Goal: Task Accomplishment & Management: Manage account settings

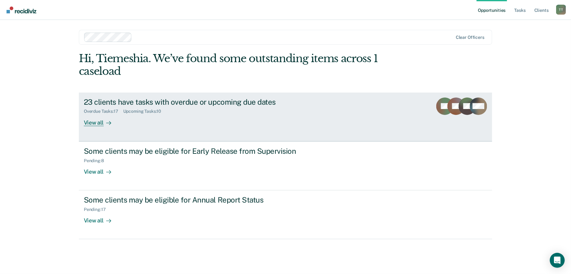
click at [174, 124] on div "23 clients have tasks with overdue or upcoming due dates Overdue Tasks : 17 Upc…" at bounding box center [200, 111] width 233 height 29
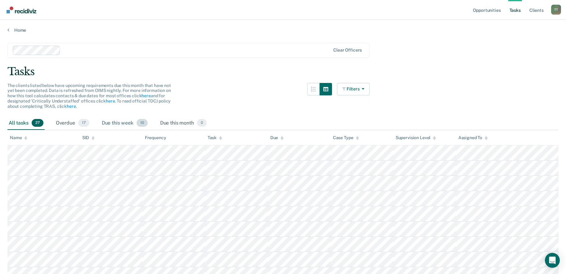
click at [127, 122] on div "Due this week 10" at bounding box center [125, 123] width 48 height 14
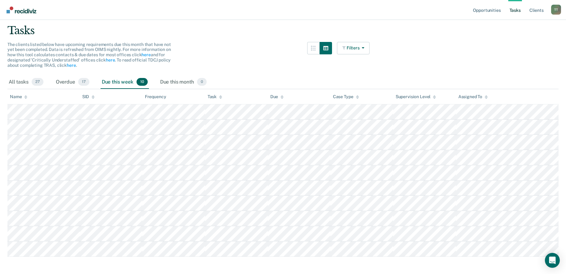
scroll to position [48, 0]
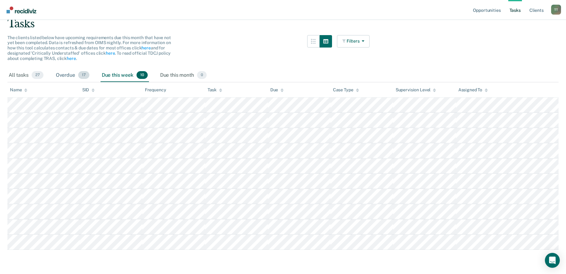
click at [66, 69] on div "Overdue 17" at bounding box center [73, 76] width 36 height 14
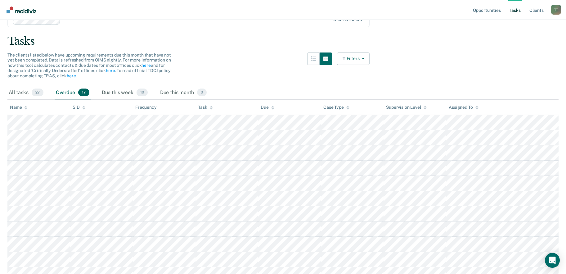
scroll to position [0, 0]
